Goal: Task Accomplishment & Management: Manage account settings

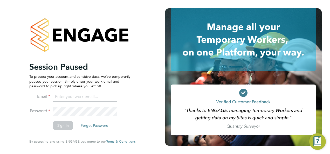
type input "hjones@skilledcareers.co.uk"
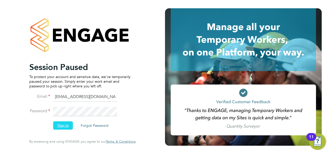
click at [65, 126] on button "Sign In" at bounding box center [63, 125] width 20 height 8
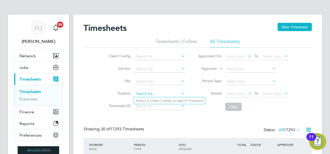
click at [145, 93] on input at bounding box center [159, 93] width 51 height 7
type input "h"
click at [148, 59] on input at bounding box center [159, 56] width 51 height 7
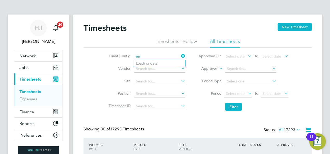
type input "e"
drag, startPoint x: 98, startPoint y: 104, endPoint x: 135, endPoint y: 79, distance: 44.5
click at [135, 79] on div "Client Config Vendor Site Position Timesheet ID Approved On Select date To Sele…" at bounding box center [198, 81] width 228 height 66
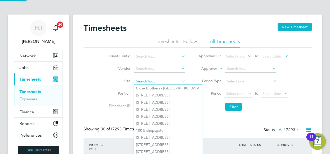
click at [142, 80] on input at bounding box center [159, 81] width 51 height 7
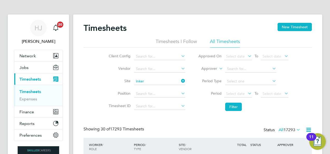
click at [186, 87] on li "BW024 - Inker man House Birmingham (18 month project)" at bounding box center [191, 88] width 115 height 7
type input "BW024 - Inkerman House Birmingham (18 month project)"
click at [241, 92] on span "Select date" at bounding box center [235, 93] width 19 height 5
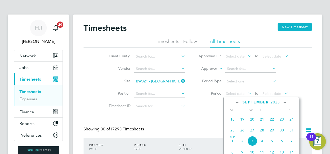
click at [234, 133] on span "25" at bounding box center [233, 130] width 10 height 10
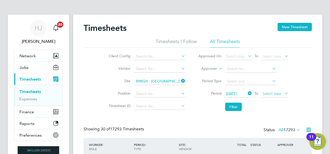
click at [268, 94] on span "Select date" at bounding box center [272, 93] width 19 height 5
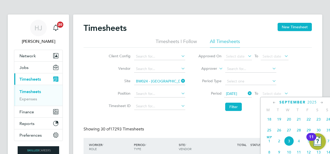
click at [327, 131] on span "31" at bounding box center [329, 130] width 10 height 10
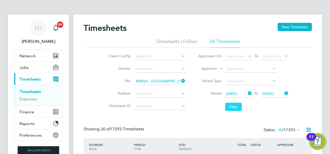
click at [232, 105] on button "Filter" at bounding box center [233, 107] width 17 height 8
click at [209, 117] on div "Timesheets New Timesheet Timesheets I Follow All Timesheets Client Config Vendo…" at bounding box center [198, 98] width 228 height 150
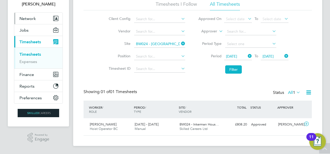
click at [37, 19] on button "Network" at bounding box center [38, 18] width 48 height 11
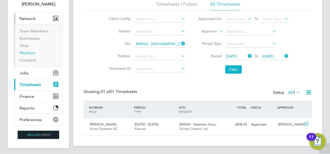
click at [28, 53] on link "Workers" at bounding box center [27, 52] width 16 height 5
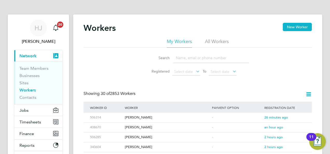
click at [202, 58] on input at bounding box center [211, 58] width 76 height 10
type input "kiera"
click at [141, 126] on div "Kieran Edwards" at bounding box center [167, 128] width 87 height 10
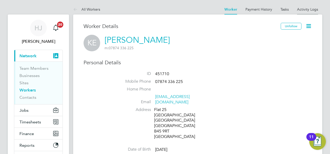
click at [303, 10] on link "Activity Logs" at bounding box center [307, 9] width 21 height 5
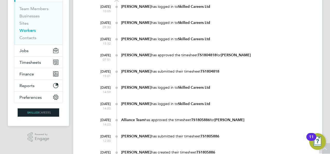
scroll to position [62, 0]
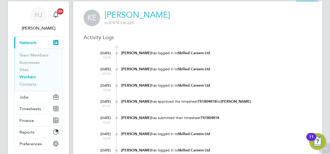
scroll to position [0, 0]
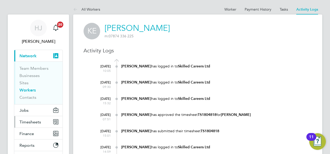
click at [34, 120] on span "Timesheets" at bounding box center [30, 122] width 22 height 5
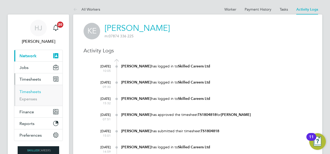
click at [35, 92] on link "Timesheets" at bounding box center [30, 91] width 22 height 5
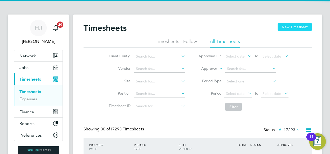
click at [282, 29] on button "New Timesheet" at bounding box center [295, 27] width 34 height 8
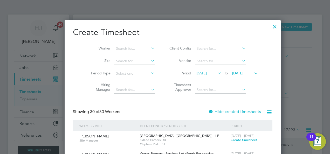
click at [200, 73] on span "20 Aug 2025" at bounding box center [201, 73] width 11 height 5
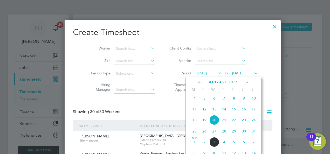
click at [194, 134] on span "25" at bounding box center [195, 131] width 10 height 10
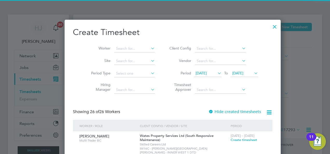
click at [235, 79] on li "Period 25 Aug 2025 To 27 Aug 2025" at bounding box center [212, 73] width 103 height 12
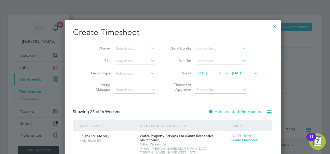
click at [237, 75] on span "27 Aug 2025" at bounding box center [237, 73] width 11 height 5
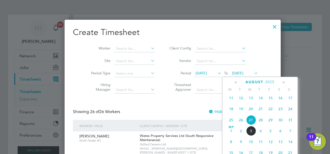
click at [291, 125] on span "31" at bounding box center [290, 120] width 10 height 10
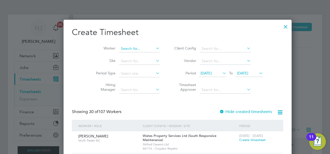
click at [125, 48] on input at bounding box center [139, 48] width 41 height 7
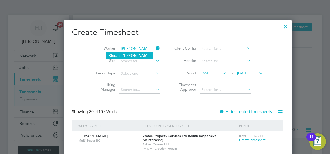
click at [124, 56] on b "Edwards" at bounding box center [136, 55] width 30 height 4
type input "[PERSON_NAME]"
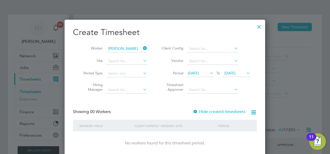
click at [195, 109] on div at bounding box center [195, 111] width 5 height 5
click at [256, 24] on div at bounding box center [259, 25] width 9 height 9
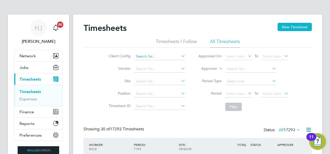
click at [156, 53] on input at bounding box center [159, 56] width 51 height 7
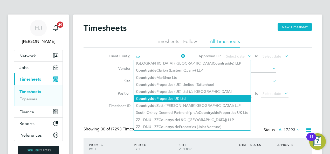
type input "c"
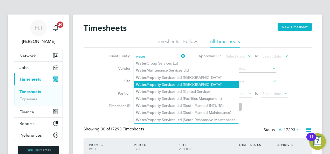
click at [197, 86] on li "Wates Property Services Ltd (Central & North)" at bounding box center [186, 84] width 105 height 7
type input "Wates Property Services Ltd ([GEOGRAPHIC_DATA])"
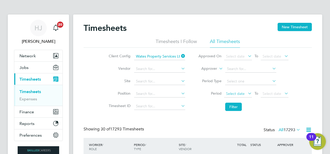
click at [227, 95] on span "Select date" at bounding box center [235, 93] width 19 height 5
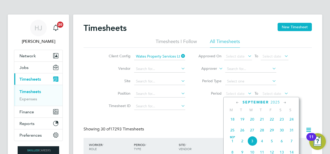
click at [232, 132] on span "25" at bounding box center [233, 130] width 10 height 10
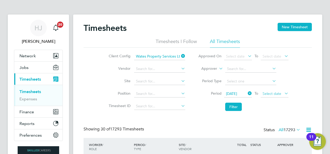
click at [277, 97] on span "Select date" at bounding box center [275, 94] width 28 height 7
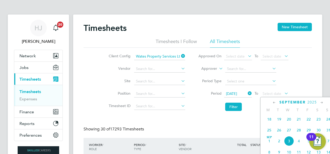
click at [328, 133] on span "31" at bounding box center [329, 130] width 10 height 10
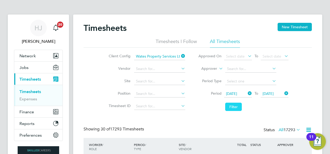
click at [230, 107] on button "Filter" at bounding box center [233, 107] width 17 height 8
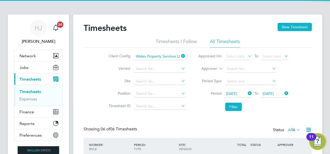
click at [205, 119] on div "Timesheets New Timesheet Timesheets I Follow All Timesheets Client Config Wates…" at bounding box center [198, 141] width 228 height 237
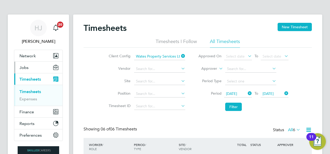
click at [33, 67] on button "Jobs" at bounding box center [38, 67] width 48 height 11
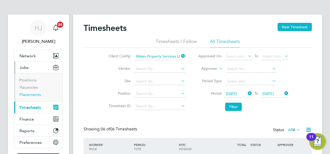
click at [35, 94] on link "Placements" at bounding box center [30, 94] width 22 height 5
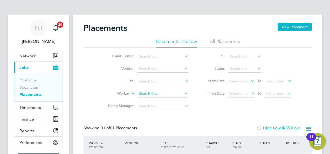
click at [159, 96] on input at bounding box center [162, 93] width 51 height 7
click at [159, 99] on li "Kieran Ed wards" at bounding box center [162, 100] width 51 height 7
type input "Kieran Edwards"
click at [207, 128] on div "Showing 00 Placements Hide Low IR35 Risks" at bounding box center [198, 131] width 228 height 11
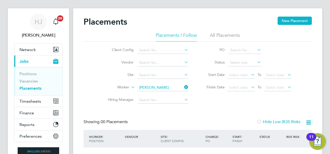
click at [207, 128] on div "Showing 00 Placements Hide Low IR35 Risks" at bounding box center [198, 124] width 228 height 11
click at [218, 39] on li "All Placements" at bounding box center [225, 36] width 30 height 9
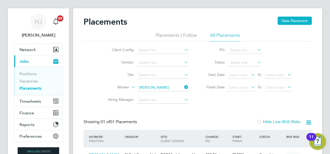
click at [207, 111] on div "Placements New Placement Placements I Follow All Placements Client Config Vendo…" at bounding box center [198, 97] width 228 height 160
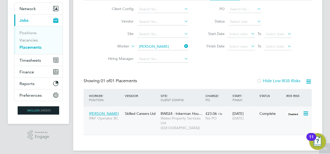
click at [207, 111] on div "£23.06 / hr No PO" at bounding box center [217, 116] width 27 height 15
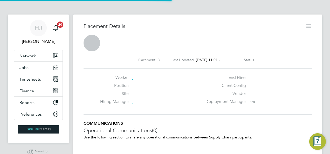
click at [310, 29] on icon at bounding box center [308, 26] width 6 height 6
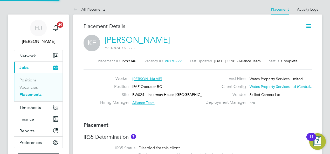
scroll to position [3, 3]
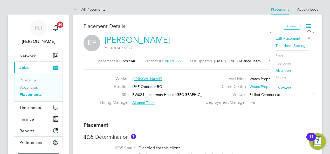
drag, startPoint x: 293, startPoint y: 37, endPoint x: 299, endPoint y: 39, distance: 6.4
click at [299, 39] on li "Edit Placement e" at bounding box center [292, 38] width 38 height 7
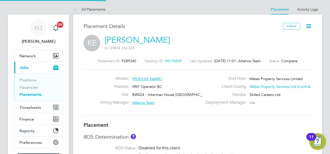
type input "Alliance Team"
type input "[PERSON_NAME]"
type input "20 May 2025"
type input "22 Aug 2025"
type input "08:00"
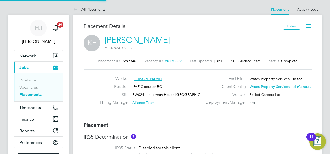
type input "18:00"
type input "07800"
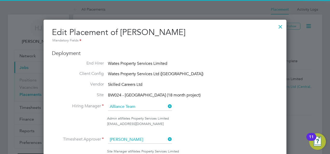
click at [204, 114] on li "Hiring Manager Alliance Team" at bounding box center [165, 109] width 226 height 13
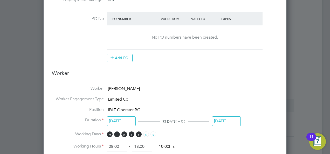
click at [214, 118] on input "22 Aug 2025" at bounding box center [226, 122] width 29 height 10
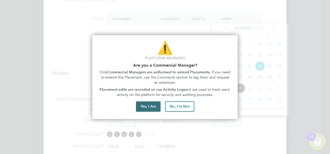
click at [146, 105] on button "Yes, I Am" at bounding box center [148, 106] width 25 height 10
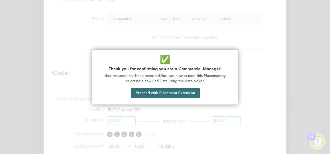
click at [188, 94] on button "Proceed with Placement Extension" at bounding box center [165, 93] width 69 height 10
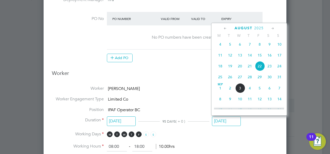
click at [280, 91] on span "7" at bounding box center [280, 88] width 10 height 10
type input "07 Sep 2025"
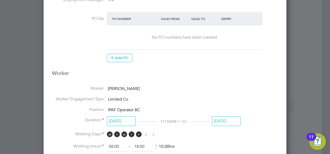
click at [228, 142] on li "Working Hours 08:00 ‐ 18:00 10.00hrs" at bounding box center [165, 146] width 226 height 9
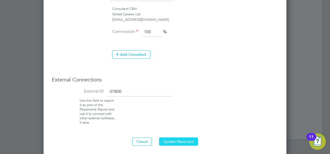
click at [182, 138] on button "Update Placement" at bounding box center [178, 142] width 39 height 8
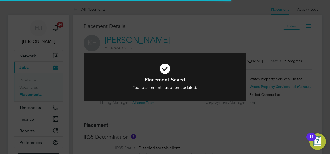
click at [202, 113] on div "Placement Saved Your placement has been updated. Cancel Okay" at bounding box center [165, 77] width 330 height 154
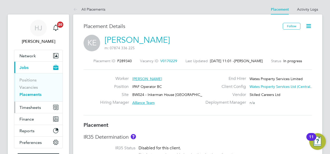
click at [39, 108] on span "Timesheets" at bounding box center [30, 107] width 22 height 5
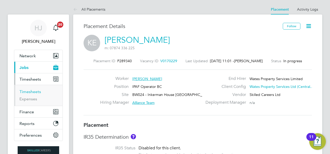
click at [30, 91] on link "Timesheets" at bounding box center [30, 91] width 22 height 5
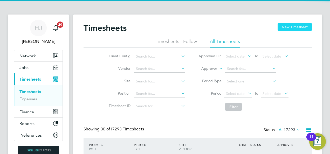
click at [294, 24] on button "New Timesheet" at bounding box center [295, 27] width 34 height 8
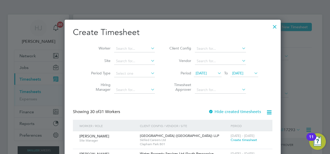
click at [194, 73] on span "20 Aug 2025" at bounding box center [208, 73] width 28 height 7
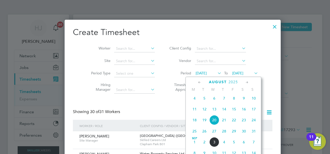
click at [194, 134] on span "25" at bounding box center [195, 131] width 10 height 10
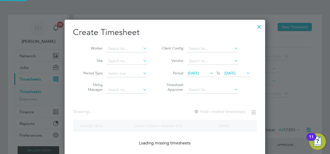
click at [236, 73] on span "27 Aug 2025" at bounding box center [229, 73] width 11 height 5
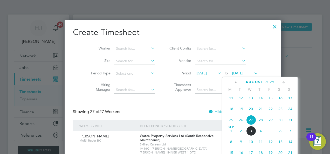
click at [291, 123] on span "31" at bounding box center [290, 120] width 10 height 10
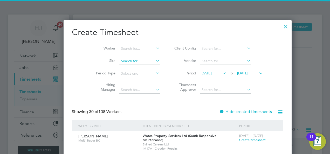
click at [128, 58] on input at bounding box center [139, 61] width 41 height 7
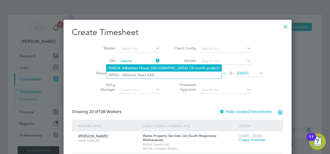
click at [134, 69] on b "Inkerm" at bounding box center [128, 68] width 12 height 4
type input "BW024 - Inkerman House Birmingham (18 month project)"
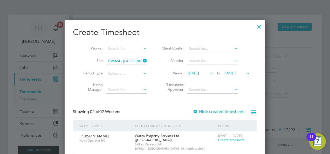
click at [151, 136] on span "Wates Property Services Ltd ([GEOGRAPHIC_DATA])" at bounding box center [157, 138] width 44 height 9
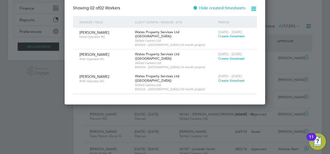
click at [234, 56] on span "Create timesheet" at bounding box center [231, 58] width 26 height 4
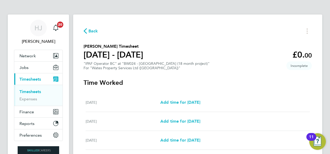
click at [223, 101] on div "Add time for Sat 23 Aug Add time for Sat 23 Aug" at bounding box center [234, 102] width 149 height 6
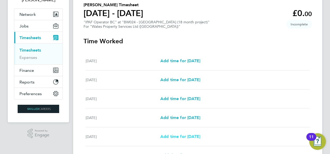
click at [189, 136] on span "Add time for Wed 27 Aug" at bounding box center [180, 136] width 40 height 5
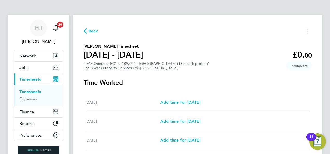
select select "30"
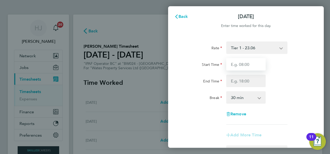
click at [232, 64] on input "Start Time" at bounding box center [245, 64] width 39 height 12
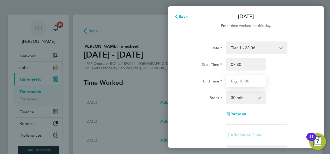
type input "07:30"
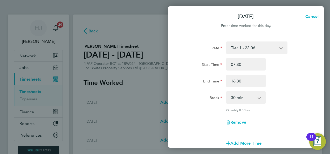
type input "16:30"
click at [280, 104] on div "Rate Tier 1 - 23.06 Start Time 07:30 End Time 16:30 Break 0 min 15 min 30 min 4…" at bounding box center [246, 88] width 127 height 92
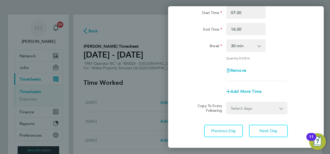
click at [253, 106] on select "Select days Day Thursday Friday" at bounding box center [254, 107] width 54 height 11
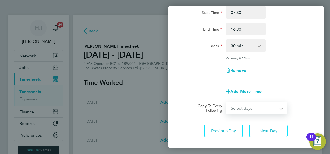
select select "THU"
click at [227, 102] on select "Select days Day Thursday Friday" at bounding box center [254, 107] width 54 height 11
select select "2025-08-29"
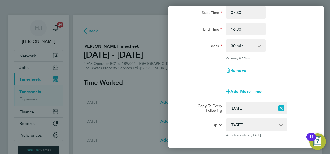
click at [304, 85] on div "Add More Time" at bounding box center [246, 91] width 131 height 12
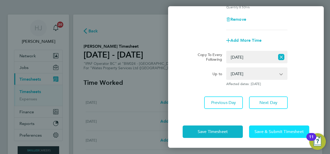
click at [280, 128] on button "Save & Submit Timesheet" at bounding box center [279, 132] width 60 height 12
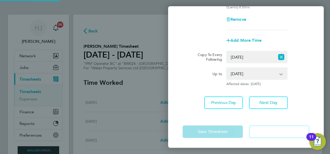
click at [280, 128] on app-form-button "Save & Submit Timesheet Loading" at bounding box center [277, 132] width 63 height 12
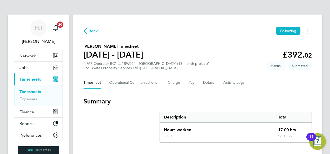
drag, startPoint x: 231, startPoint y: 34, endPoint x: 215, endPoint y: 31, distance: 16.4
click at [231, 34] on div "Back Following" at bounding box center [198, 31] width 228 height 8
click at [33, 90] on link "Timesheets" at bounding box center [30, 91] width 22 height 5
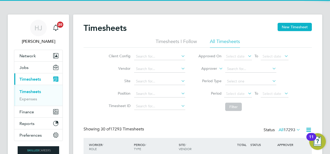
click at [238, 24] on div "Timesheets New Timesheet" at bounding box center [198, 31] width 228 height 16
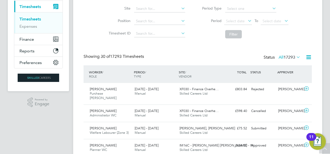
click at [292, 56] on span "17293" at bounding box center [290, 57] width 12 height 5
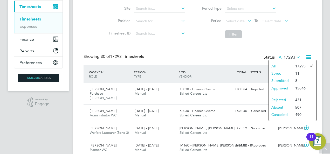
click at [277, 79] on li "Submitted" at bounding box center [281, 80] width 24 height 7
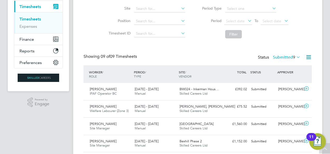
click at [197, 54] on div "Showing 09 of 09 Timesheets Status Submitted 9" at bounding box center [198, 59] width 228 height 11
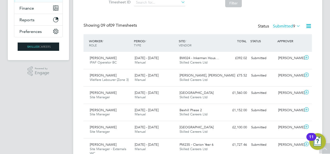
click at [284, 24] on label "Submitted 9" at bounding box center [287, 26] width 28 height 5
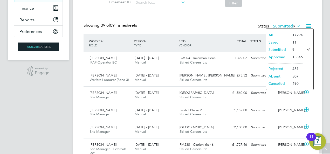
click at [276, 58] on li "Approved" at bounding box center [278, 56] width 24 height 7
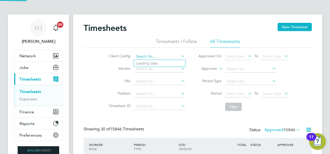
click at [158, 57] on input at bounding box center [159, 56] width 51 height 7
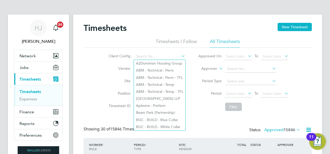
click at [93, 74] on div "Client Config Vendor Site Position Timesheet ID Approved On Select date To Sele…" at bounding box center [198, 81] width 228 height 66
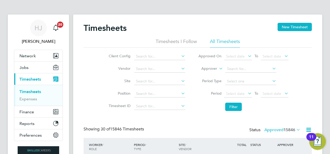
click at [89, 94] on div "Client Config Vendor Site Position Timesheet ID Approved On Select date To Sele…" at bounding box center [198, 81] width 228 height 66
click at [169, 41] on li "Timesheets I Follow" at bounding box center [176, 42] width 41 height 9
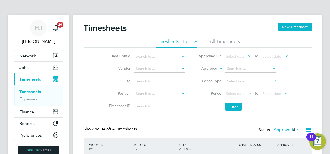
click at [76, 86] on div "Timesheets New Timesheet Timesheets I Follow All Timesheets Client Config Vendo…" at bounding box center [197, 125] width 249 height 221
click at [32, 57] on span "Network" at bounding box center [27, 55] width 16 height 5
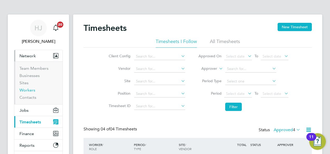
click at [28, 92] on link "Workers" at bounding box center [27, 90] width 16 height 5
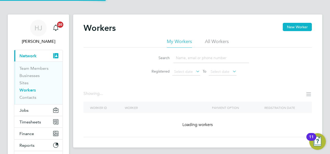
click at [28, 92] on link "Workers" at bounding box center [27, 90] width 16 height 5
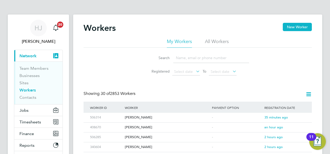
click at [197, 60] on input at bounding box center [211, 58] width 76 height 10
click at [113, 73] on div "Search Registered Select date To Select date" at bounding box center [198, 63] width 228 height 30
click at [194, 60] on input at bounding box center [211, 58] width 76 height 10
type input "karl hill"
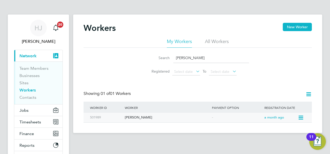
click at [122, 115] on div "501989" at bounding box center [106, 118] width 35 height 10
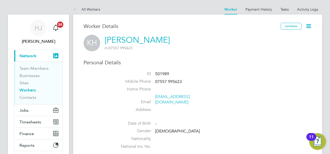
click at [127, 72] on label "ID" at bounding box center [133, 73] width 36 height 5
click at [31, 118] on button "Timesheets" at bounding box center [38, 121] width 48 height 11
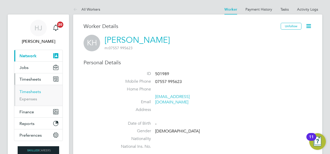
click at [33, 91] on link "Timesheets" at bounding box center [30, 91] width 22 height 5
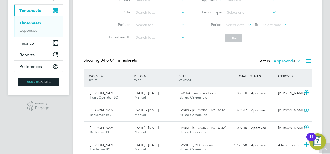
scroll to position [68, 0]
click at [288, 64] on div "Status Approved 4" at bounding box center [280, 61] width 43 height 7
click at [283, 61] on label "Approved 4" at bounding box center [287, 61] width 27 height 5
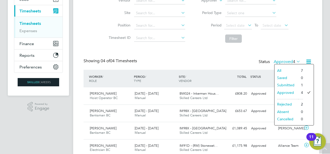
click at [288, 70] on li "All" at bounding box center [287, 70] width 24 height 7
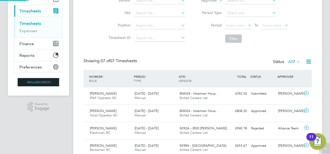
scroll to position [3, 3]
click at [71, 135] on div "HJ [PERSON_NAME] Notifications 20 Applications: Network Team Members Businesses…" at bounding box center [165, 80] width 330 height 296
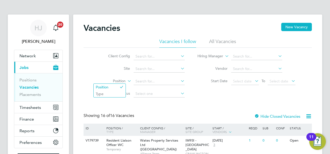
click at [96, 82] on label "Position" at bounding box center [111, 81] width 30 height 5
click at [87, 59] on div "Client Config Site Position Status Hiring Manager Vendor Start Date Select date…" at bounding box center [198, 74] width 228 height 52
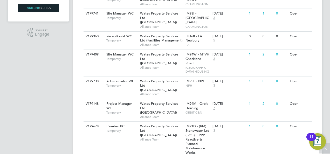
scroll to position [166, 0]
